Goal: Information Seeking & Learning: Learn about a topic

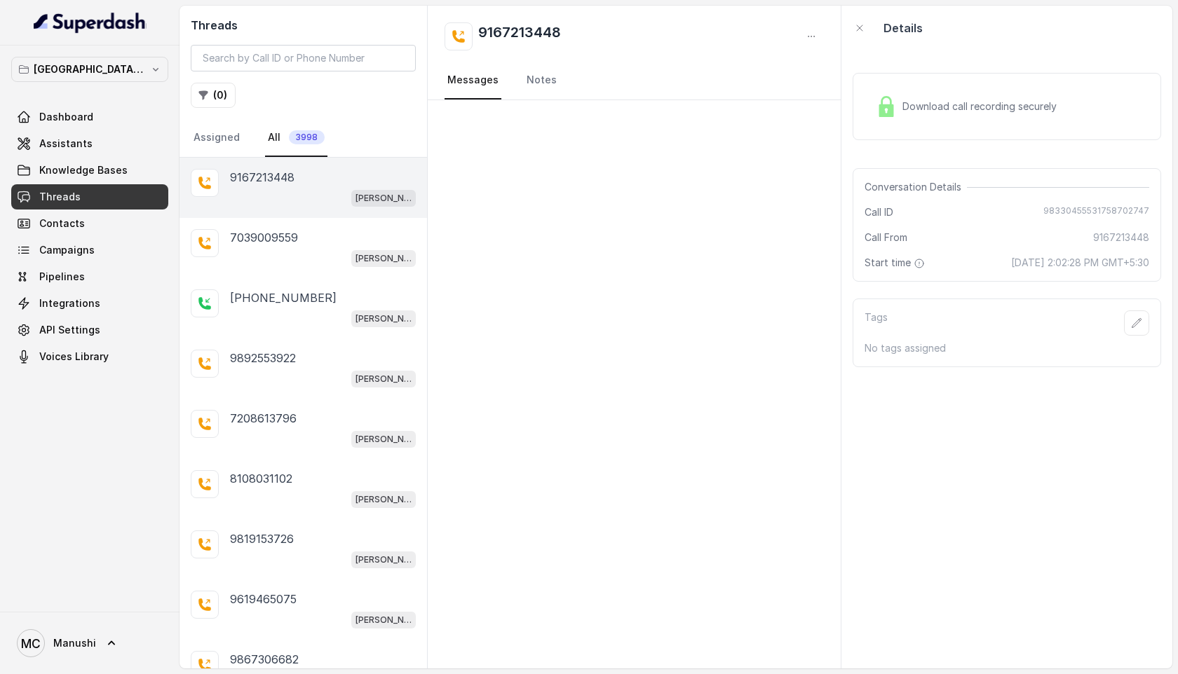
scroll to position [727, 0]
click at [263, 240] on p "7738051990" at bounding box center [263, 237] width 67 height 17
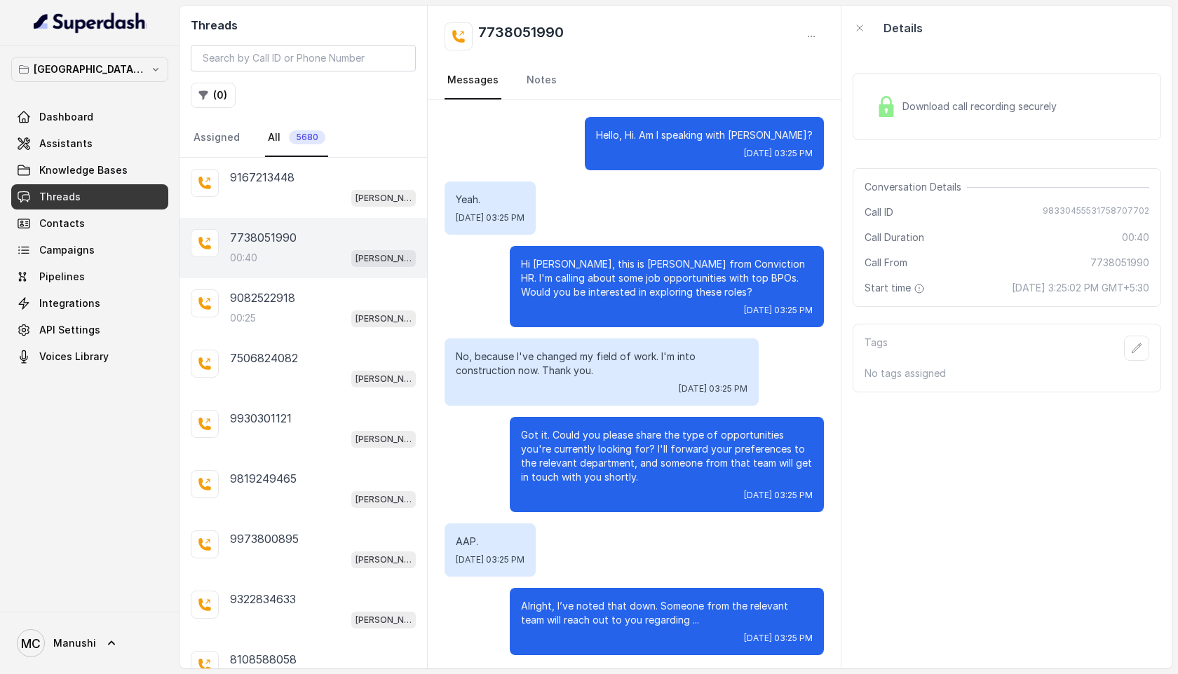
scroll to position [4, 0]
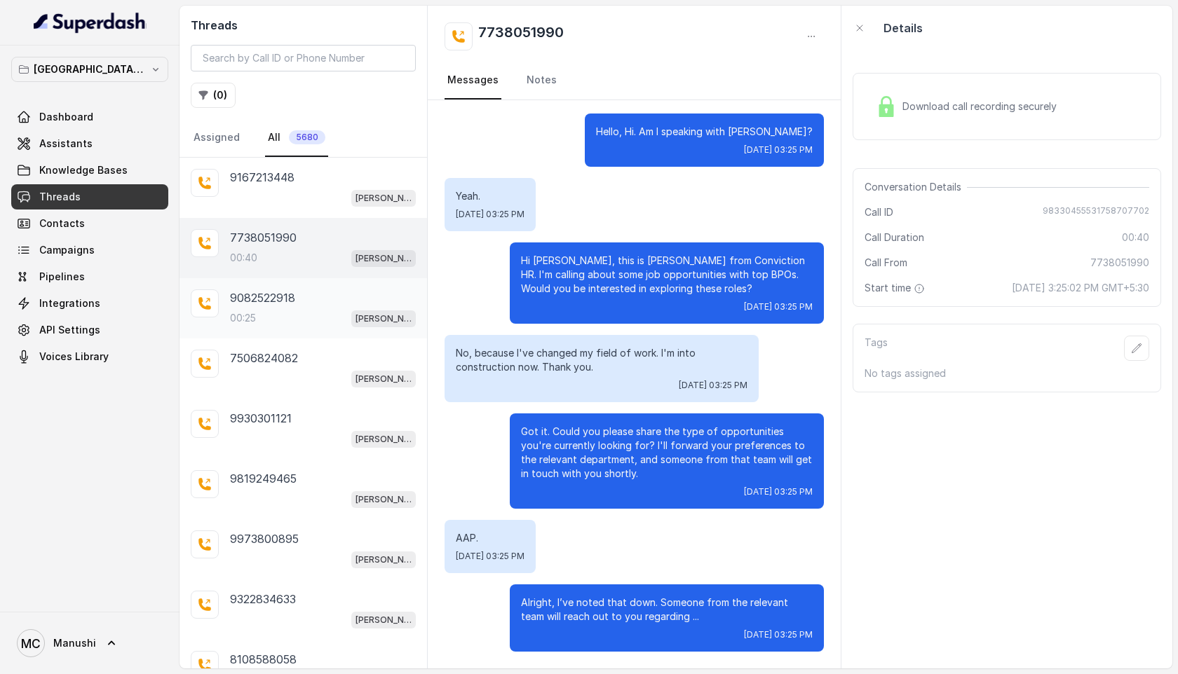
click at [247, 314] on p "00:25" at bounding box center [243, 318] width 26 height 14
